Goal: Information Seeking & Learning: Learn about a topic

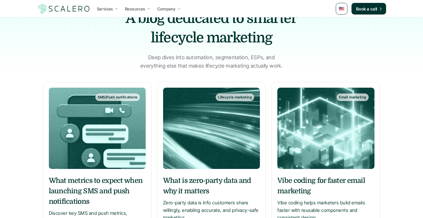
scroll to position [105, 0]
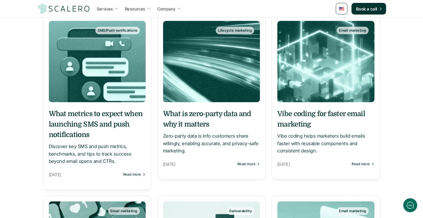
click at [122, 118] on h5 "What metrics to expect when launching SMS and push notifications" at bounding box center [97, 124] width 97 height 31
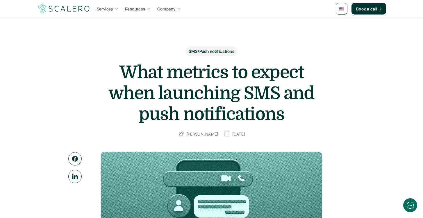
drag, startPoint x: 272, startPoint y: 39, endPoint x: 267, endPoint y: 41, distance: 5.7
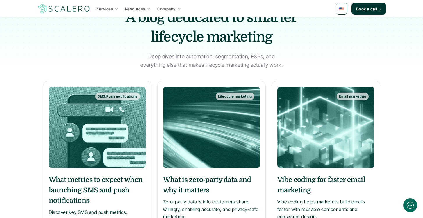
scroll to position [70, 0]
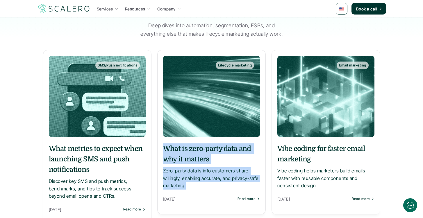
click at [187, 155] on h5 "What is zero-party data and why it matters" at bounding box center [211, 154] width 97 height 21
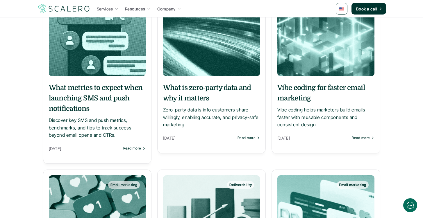
scroll to position [139, 0]
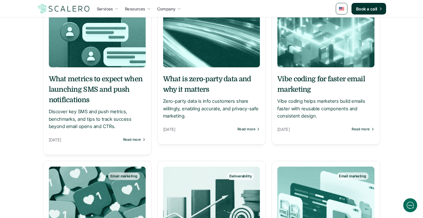
click at [316, 76] on h5 "Vibe coding for faster email marketing" at bounding box center [325, 84] width 97 height 21
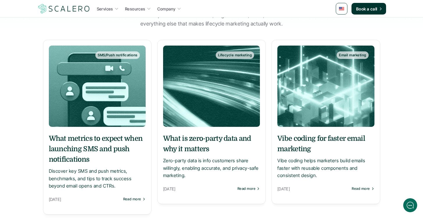
scroll to position [37, 0]
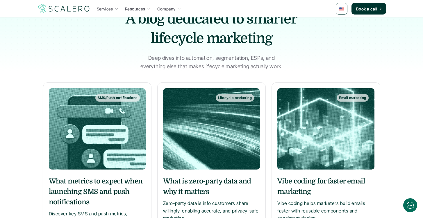
click at [114, 121] on img at bounding box center [97, 128] width 97 height 81
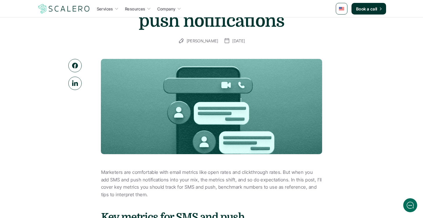
scroll to position [35, 0]
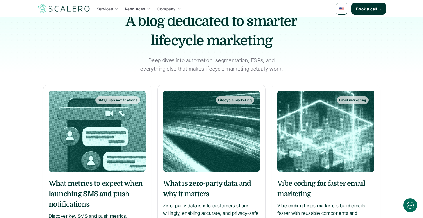
click at [224, 146] on img at bounding box center [211, 131] width 97 height 81
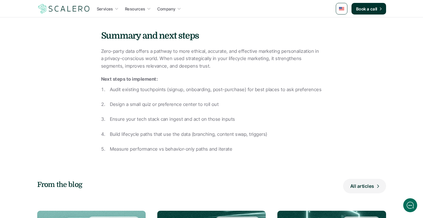
scroll to position [1325, 0]
